Goal: Browse casually: Explore the website without a specific task or goal

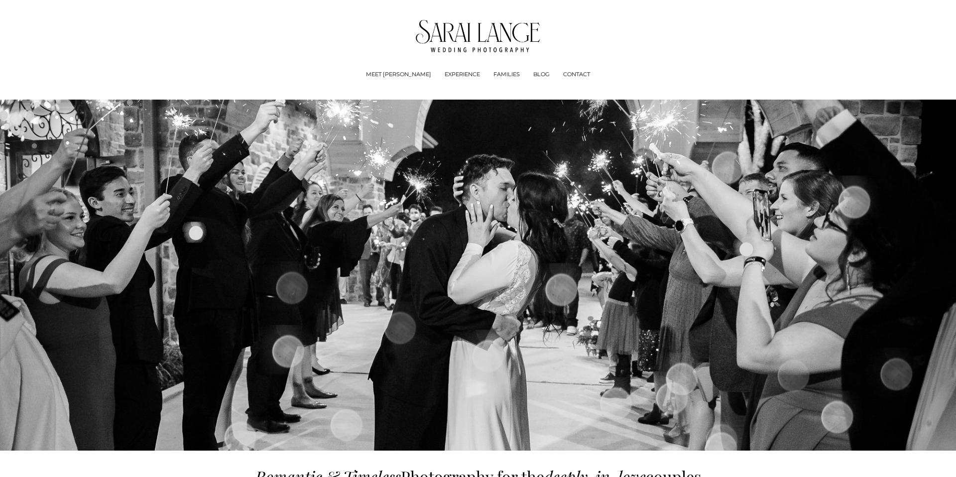
click at [533, 70] on link "BLOG" at bounding box center [541, 75] width 16 height 10
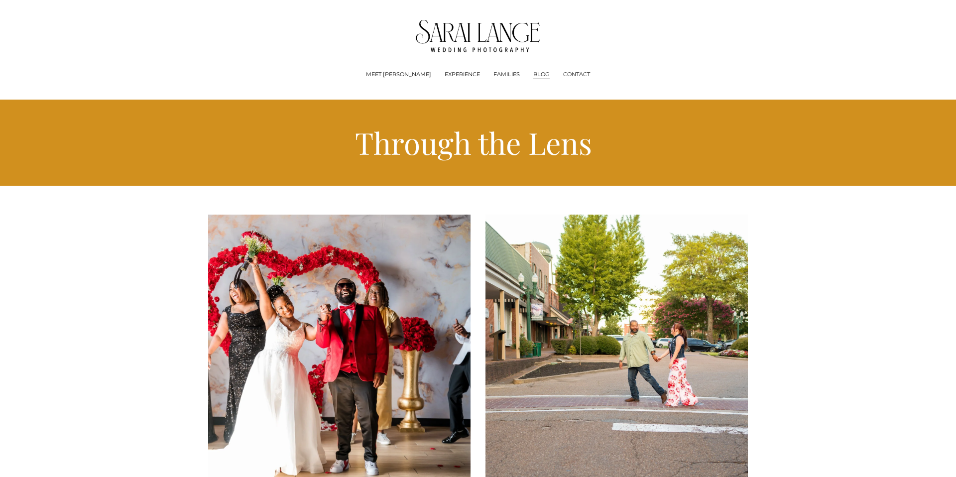
click at [431, 51] on img at bounding box center [478, 36] width 125 height 32
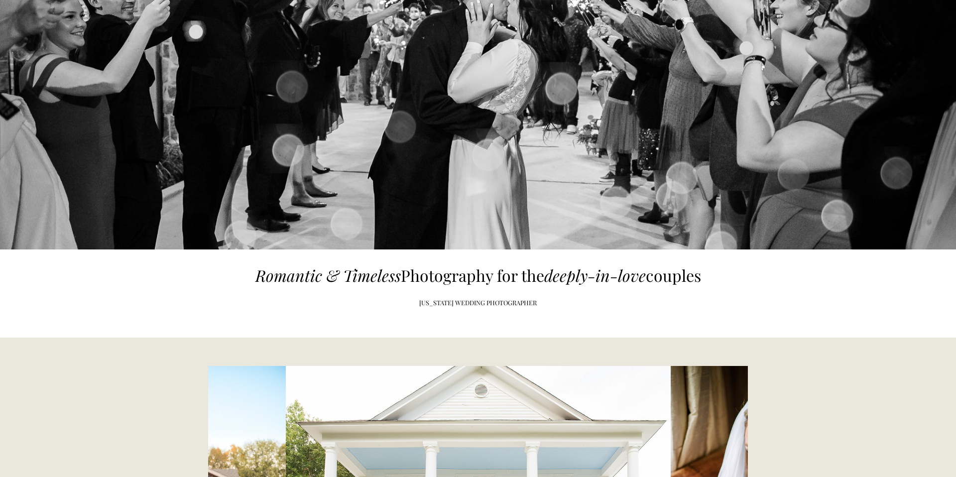
scroll to position [179, 0]
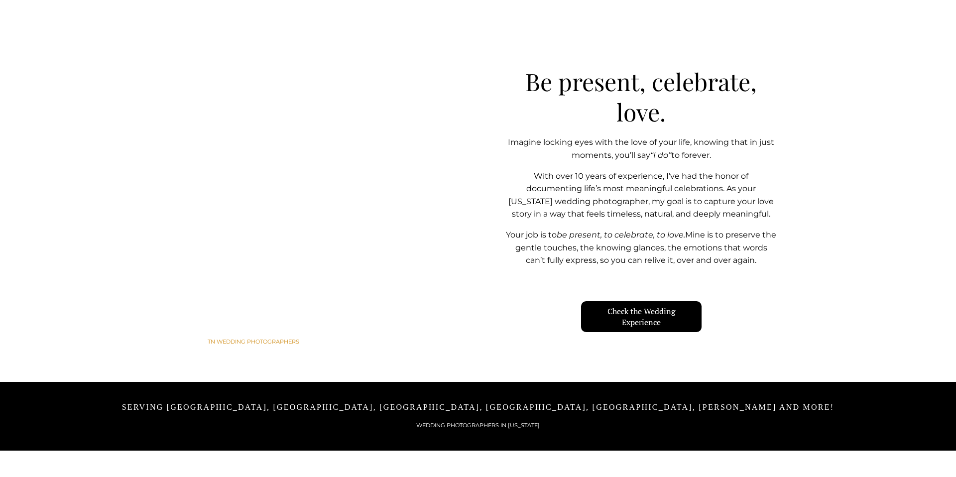
scroll to position [891, 0]
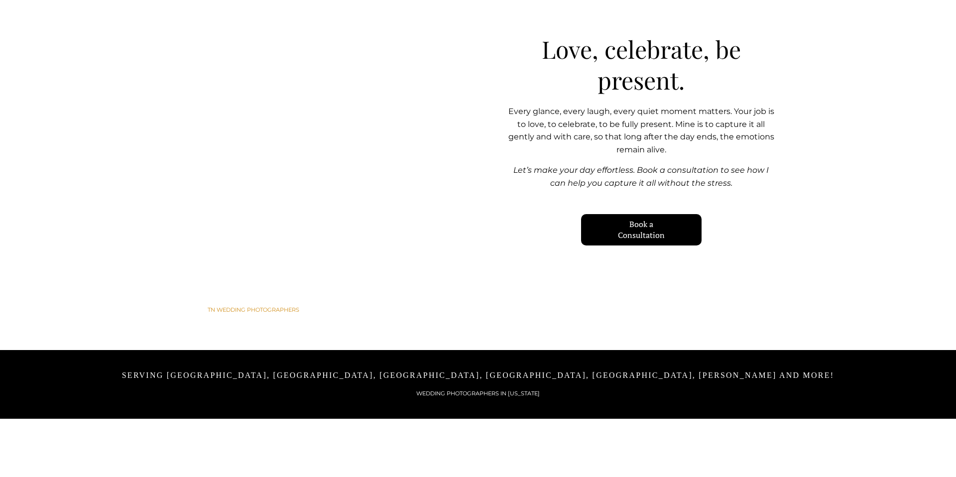
scroll to position [891, 0]
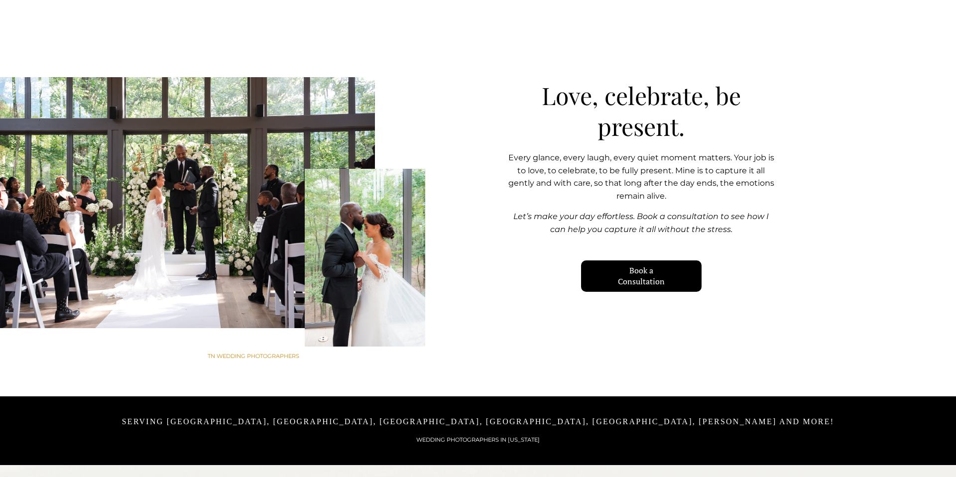
click at [644, 277] on link "Book a Consultation" at bounding box center [641, 275] width 120 height 31
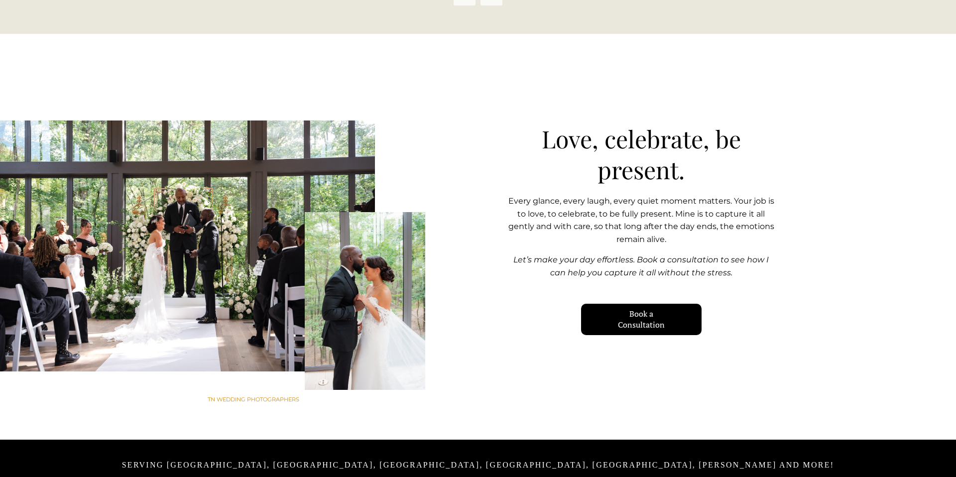
scroll to position [849, 0]
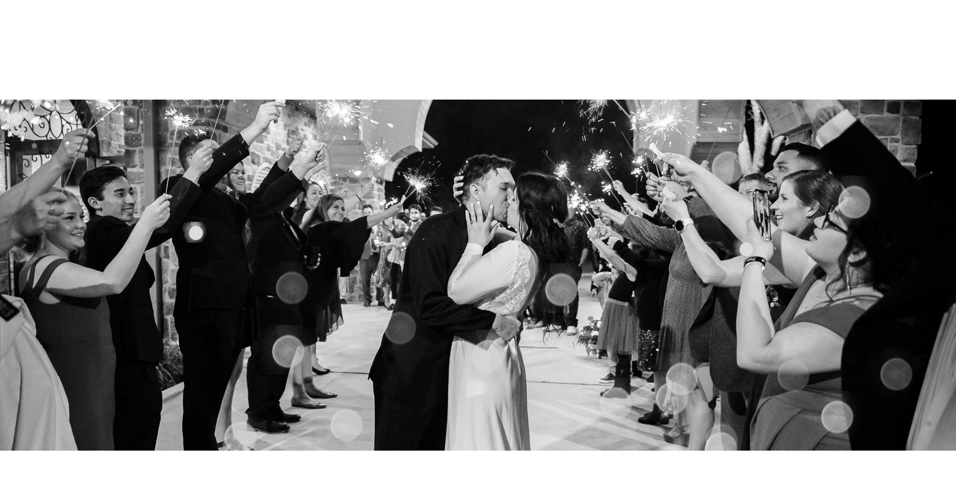
scroll to position [849, 0]
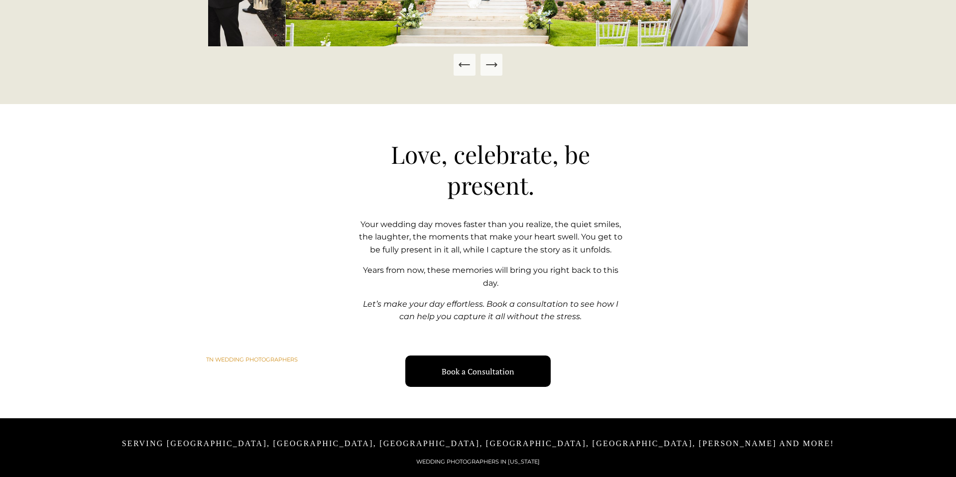
scroll to position [781, 0]
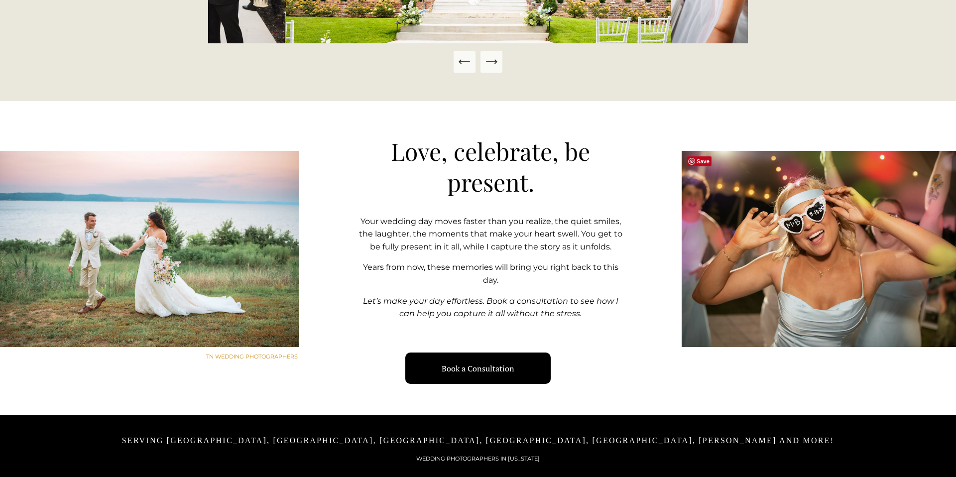
click at [734, 246] on div at bounding box center [819, 249] width 274 height 196
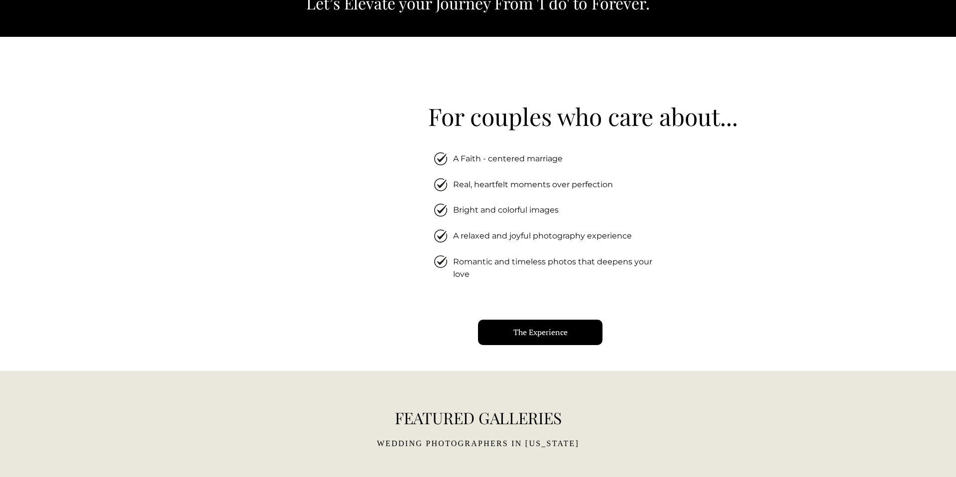
scroll to position [1695, 0]
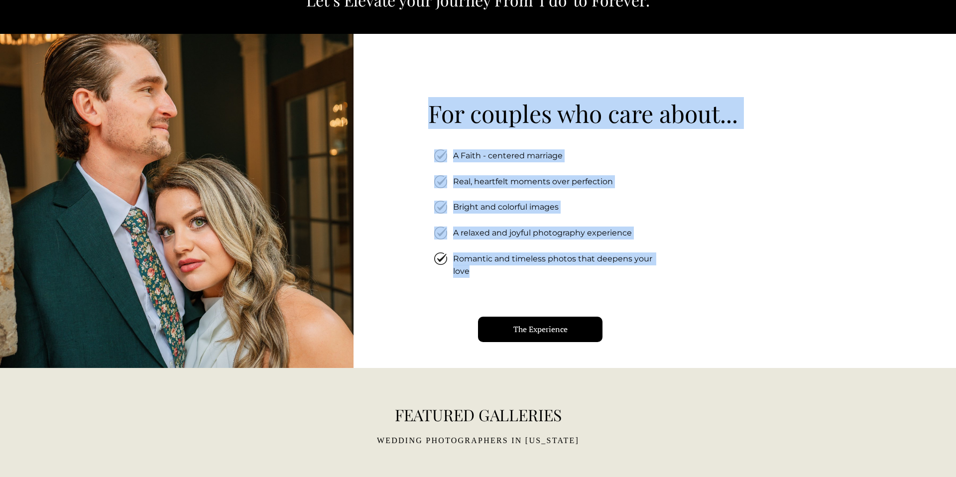
drag, startPoint x: 411, startPoint y: 95, endPoint x: 657, endPoint y: 302, distance: 321.2
click at [657, 302] on div "For couples who care about... A Faith - centered marriage" at bounding box center [478, 201] width 956 height 334
copy div "For couples who care about... A Faith - centered marriage Bright and colorful i…"
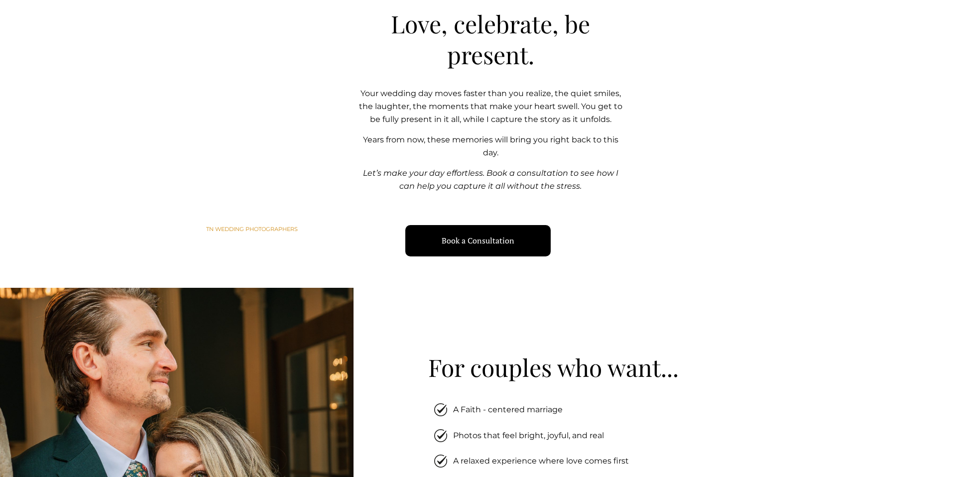
scroll to position [982, 0]
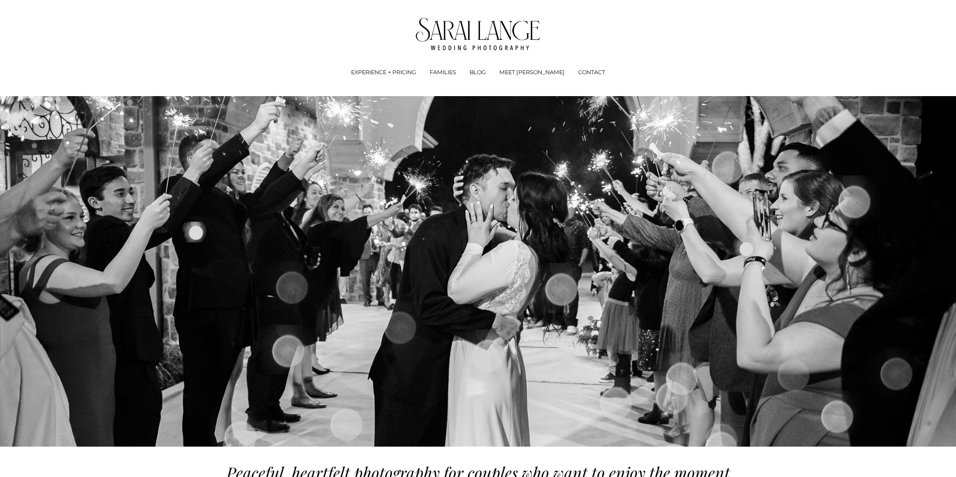
click at [452, 36] on img at bounding box center [478, 34] width 125 height 32
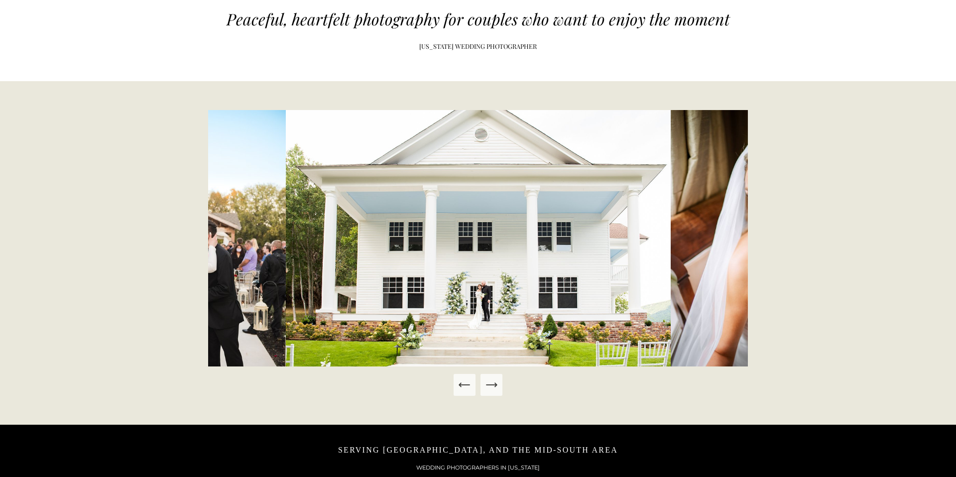
scroll to position [457, 0]
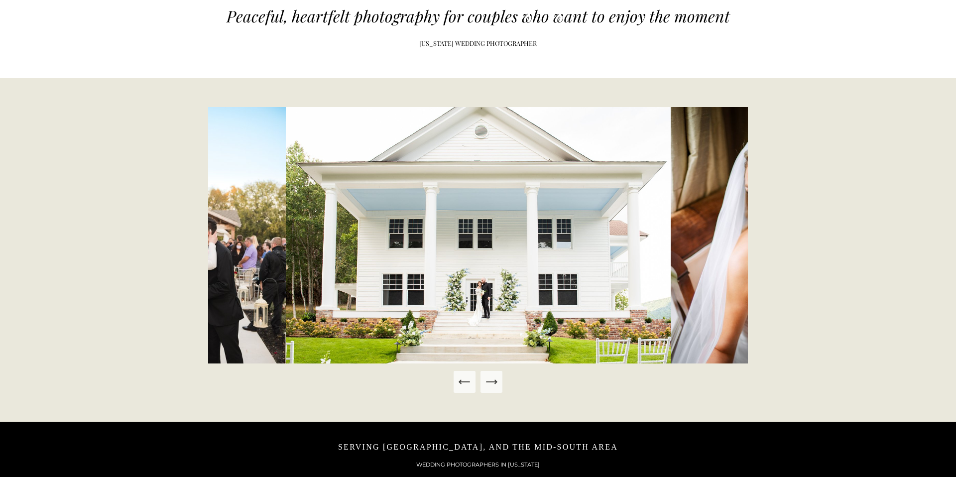
click at [491, 390] on button "Next Slide" at bounding box center [492, 382] width 22 height 22
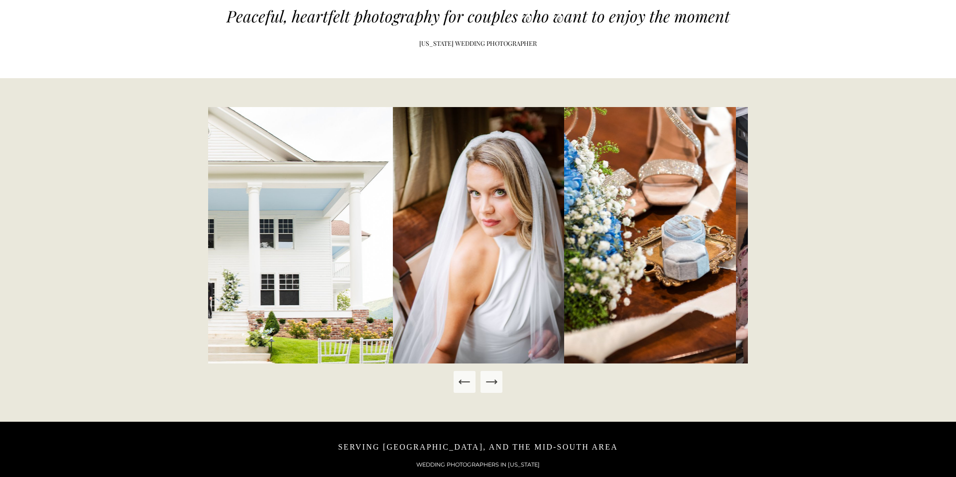
click at [496, 385] on icon "Next Slide" at bounding box center [492, 382] width 14 height 14
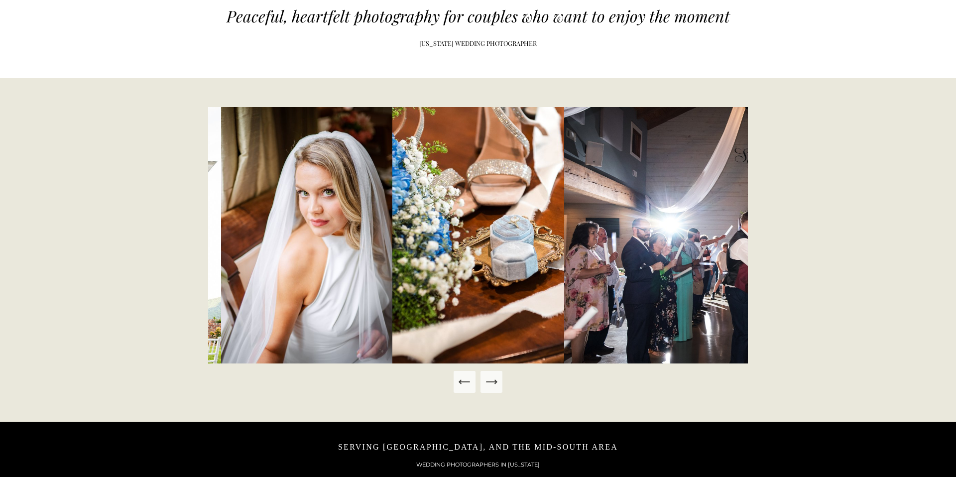
click at [496, 385] on icon "Next Slide" at bounding box center [492, 382] width 14 height 14
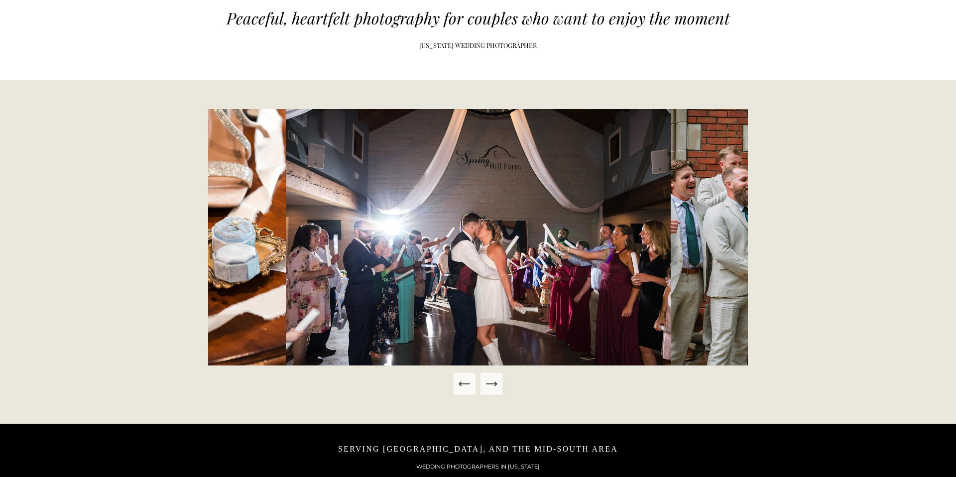
click at [496, 385] on icon "Next Slide" at bounding box center [492, 384] width 14 height 14
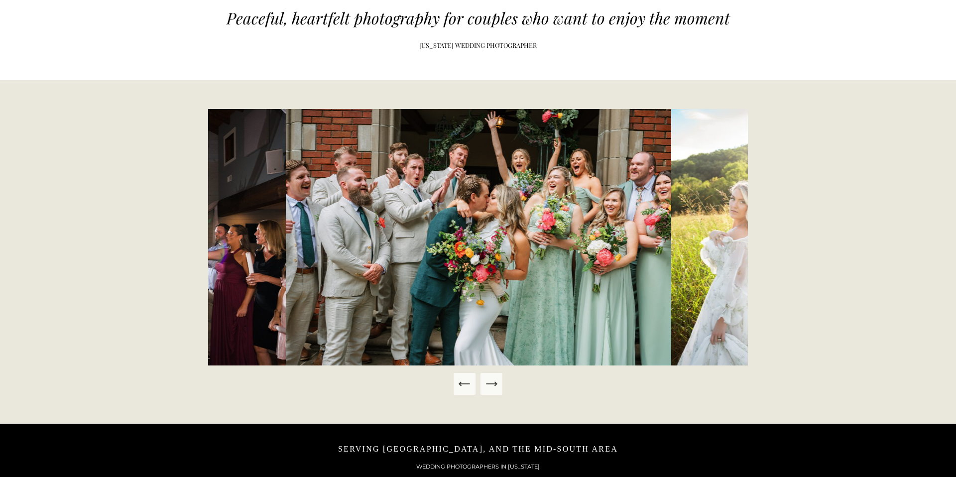
click at [496, 385] on icon "Next Slide" at bounding box center [492, 384] width 14 height 14
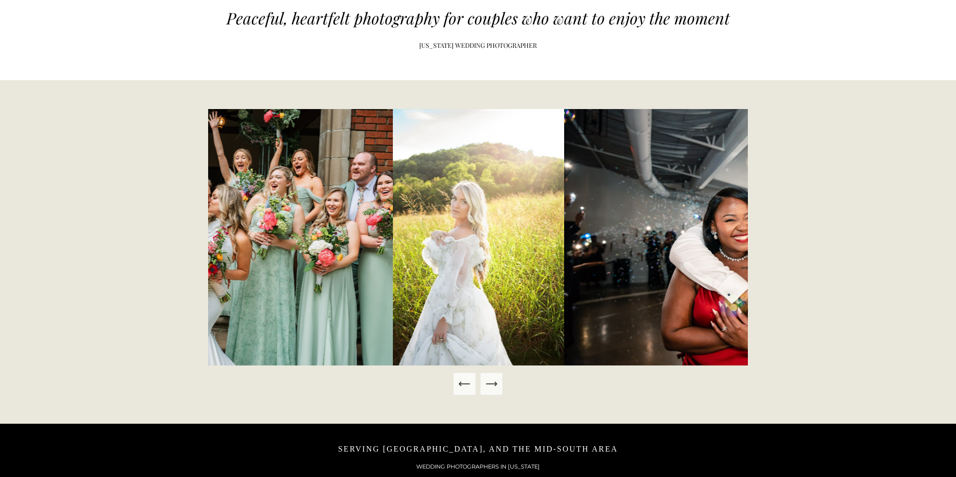
click at [496, 385] on icon "Next Slide" at bounding box center [492, 384] width 14 height 14
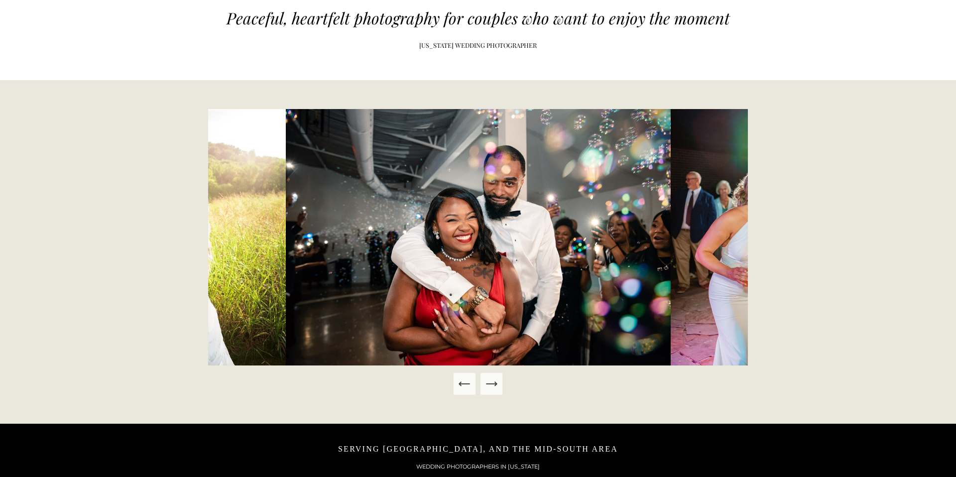
click at [496, 385] on icon "Next Slide" at bounding box center [492, 384] width 14 height 14
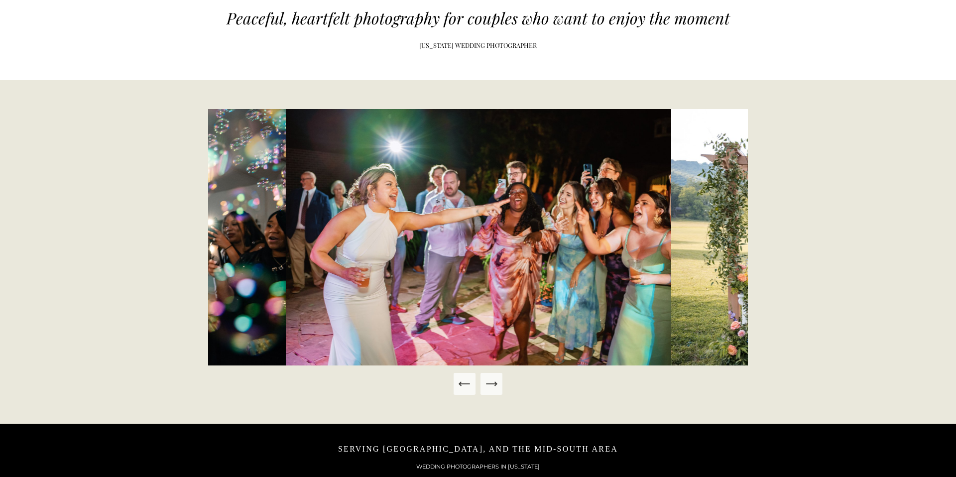
click at [496, 385] on icon "Next Slide" at bounding box center [492, 384] width 14 height 14
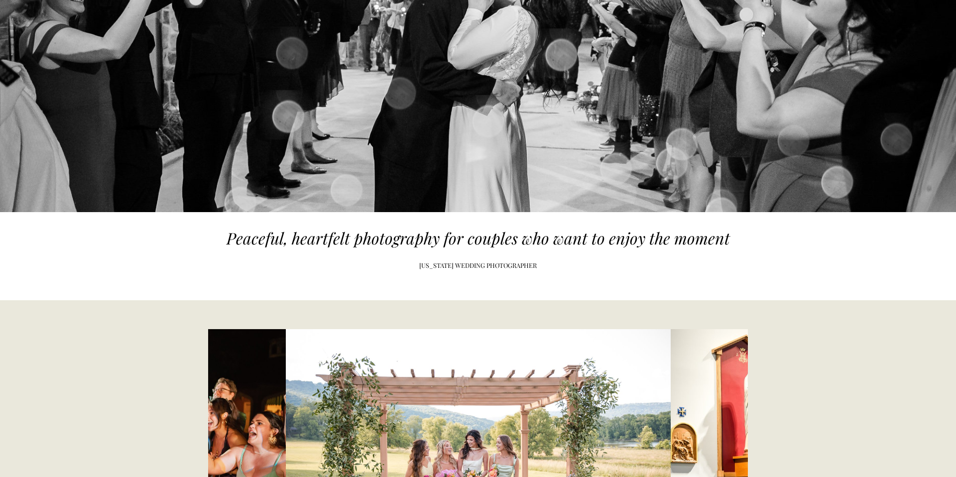
scroll to position [0, 0]
